Goal: Check status: Check status

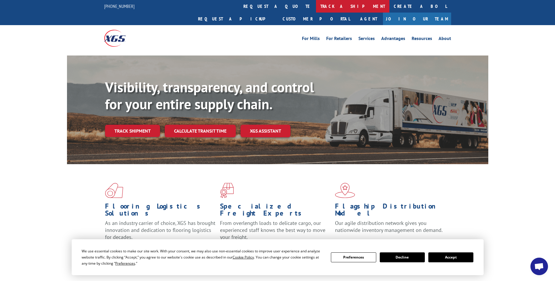
click at [316, 6] on link "track a shipment" at bounding box center [352, 6] width 73 height 13
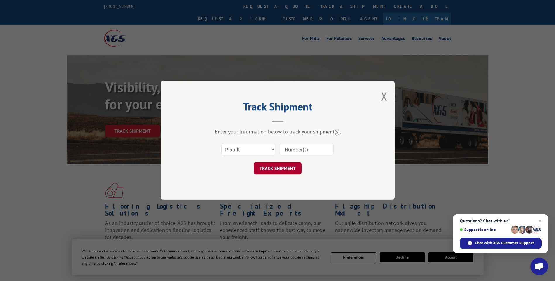
click at [282, 170] on button "TRACK SHIPMENT" at bounding box center [278, 169] width 48 height 12
click at [303, 147] on input at bounding box center [307, 150] width 54 height 12
paste input "2873228"
type input "2873228"
click at [279, 167] on button "TRACK SHIPMENT" at bounding box center [278, 169] width 48 height 12
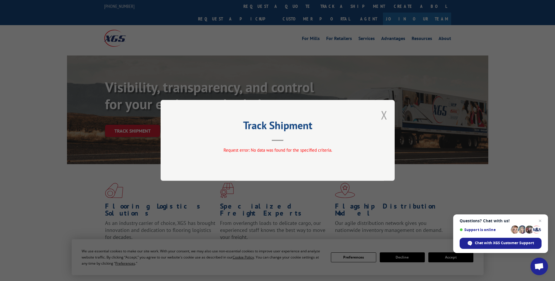
click at [385, 117] on button "Close modal" at bounding box center [384, 115] width 6 height 16
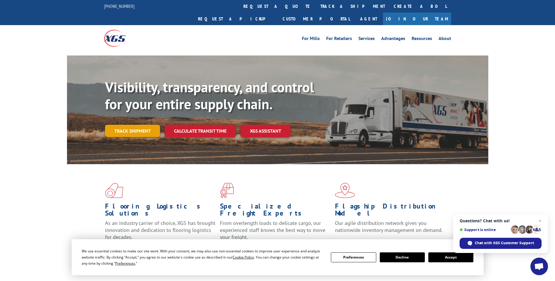
click at [135, 125] on link "Track shipment" at bounding box center [132, 131] width 55 height 12
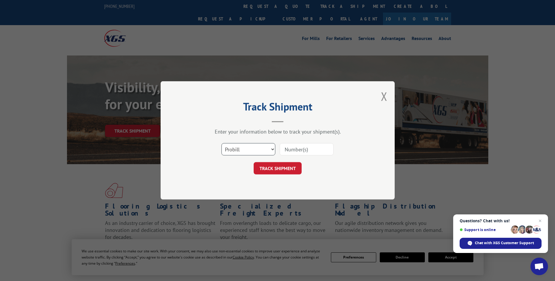
click at [273, 150] on select "Select category... Probill BOL PO" at bounding box center [248, 150] width 54 height 12
select select "bol"
click at [221, 144] on select "Select category... Probill BOL PO" at bounding box center [248, 150] width 54 height 12
click at [302, 151] on input at bounding box center [307, 150] width 54 height 12
paste input "2873228"
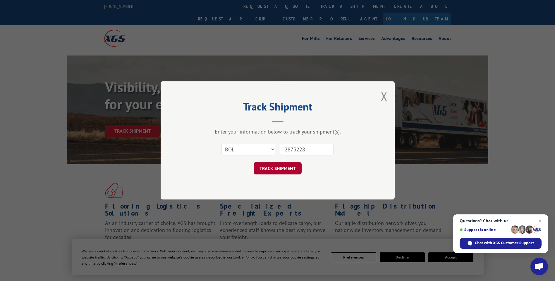
type input "2873228"
click at [282, 168] on button "TRACK SHIPMENT" at bounding box center [278, 169] width 48 height 12
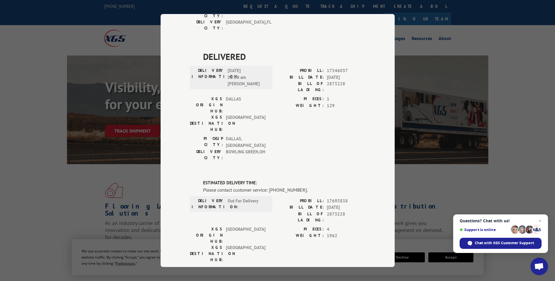
scroll to position [138, 0]
